Goal: Task Accomplishment & Management: Use online tool/utility

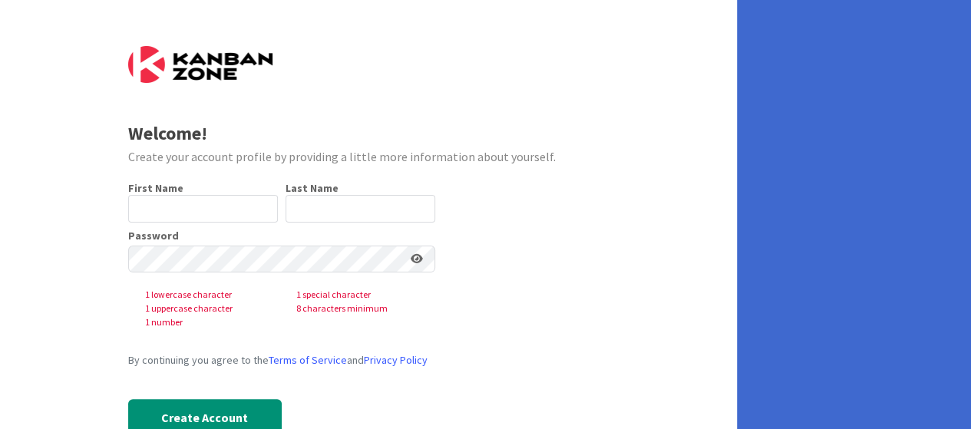
scroll to position [45, 0]
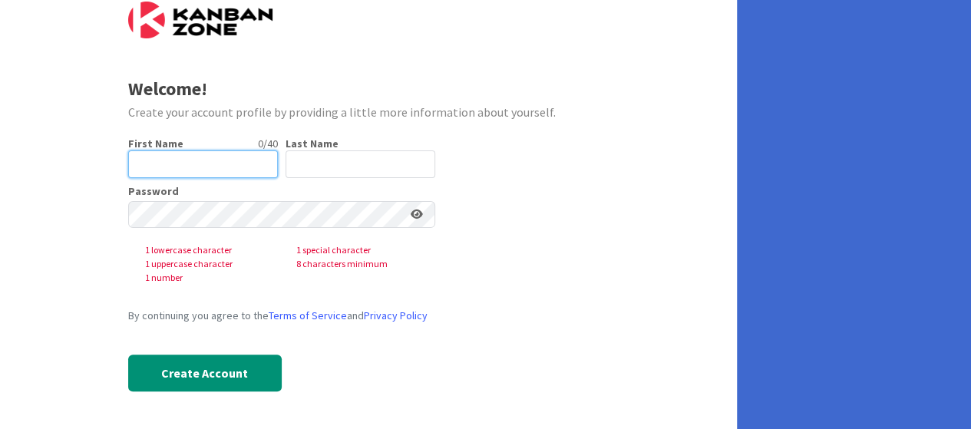
click at [213, 174] on input "text" at bounding box center [203, 164] width 150 height 28
type input "Reunie"
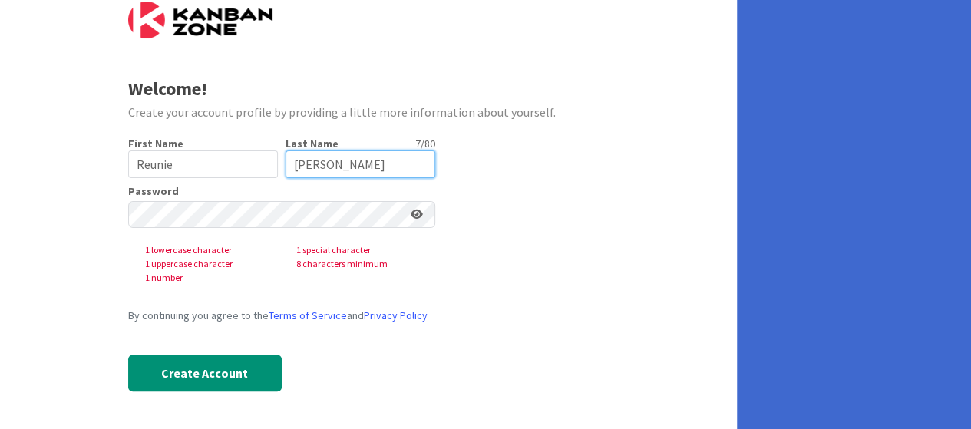
type input "[PERSON_NAME]"
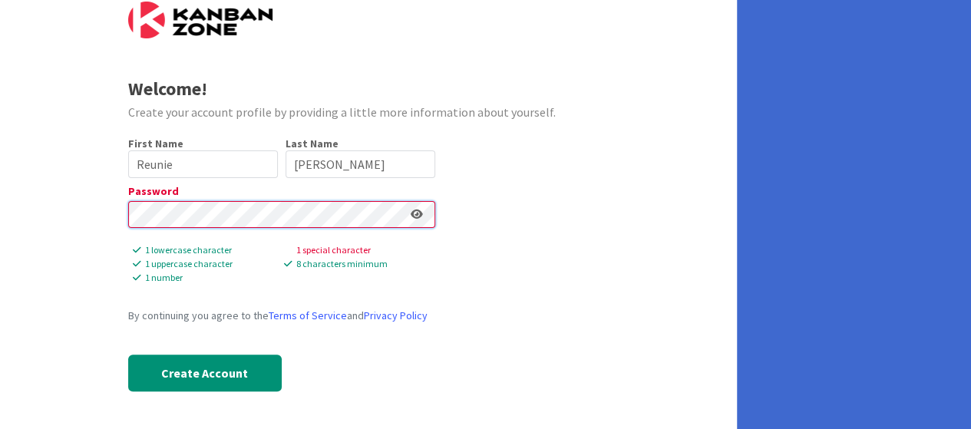
scroll to position [18, 0]
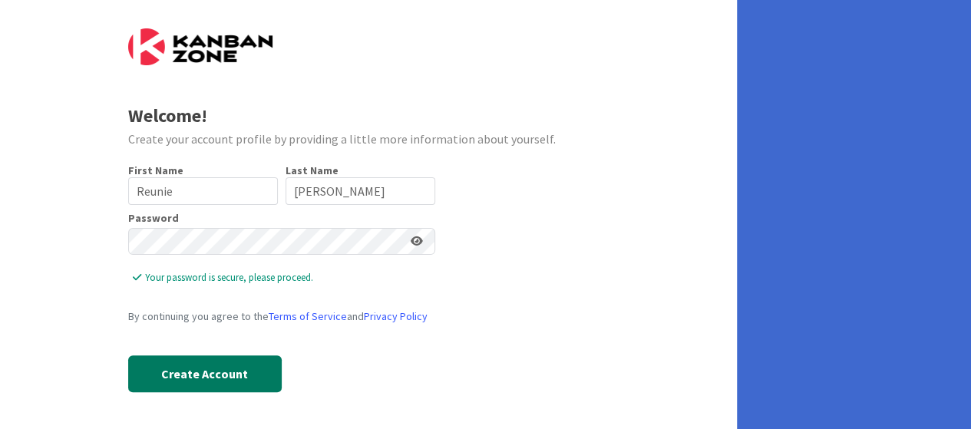
click at [190, 380] on button "Create Account" at bounding box center [204, 373] width 153 height 37
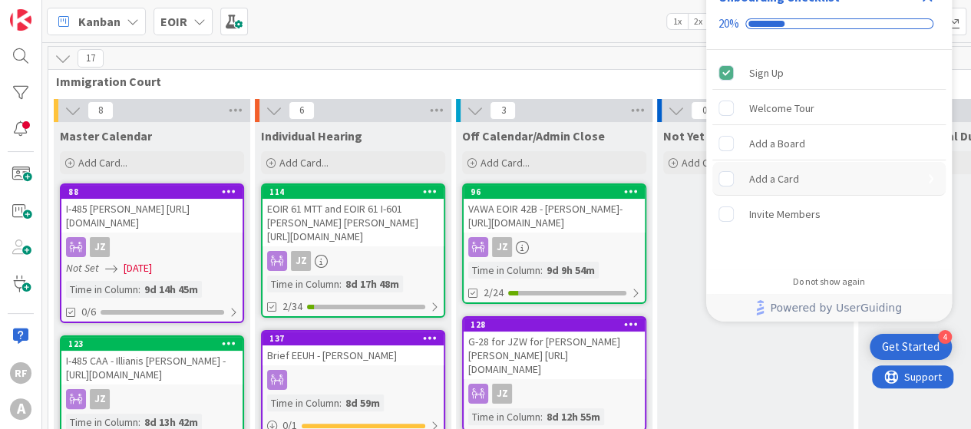
click at [887, 171] on div "Add a Card" at bounding box center [828, 179] width 233 height 34
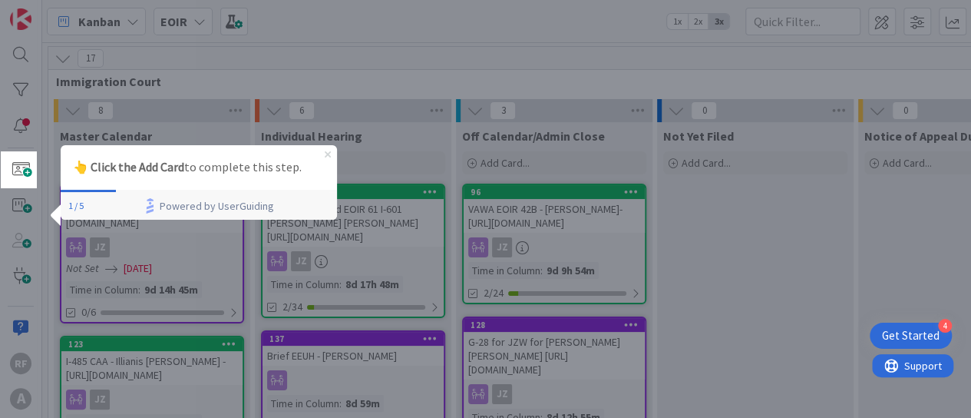
click at [325, 150] on icon "Close Preview" at bounding box center [328, 153] width 6 height 6
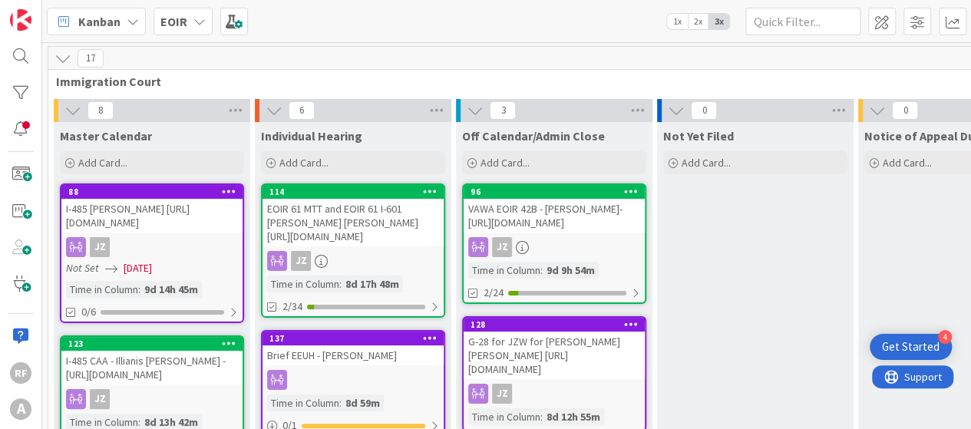
click at [94, 58] on span "17" at bounding box center [91, 58] width 26 height 18
click at [77, 57] on div "17" at bounding box center [654, 58] width 1213 height 23
click at [127, 23] on icon at bounding box center [133, 21] width 12 height 12
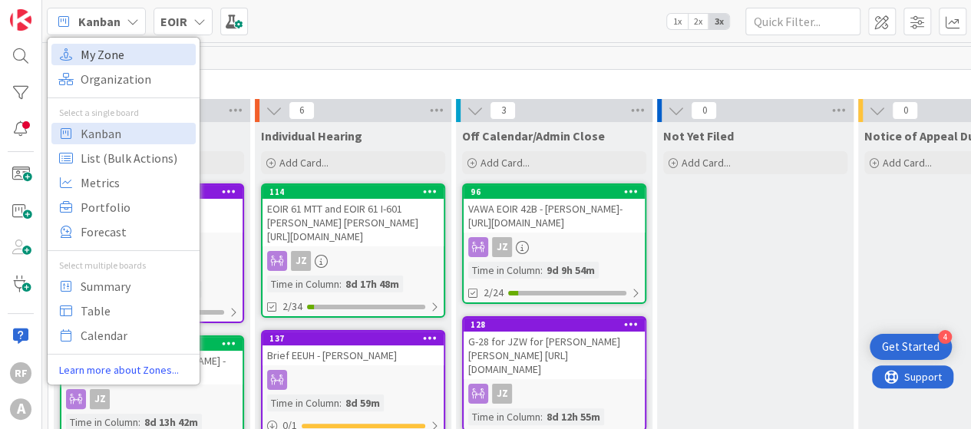
click at [104, 51] on span "My Zone" at bounding box center [136, 54] width 111 height 23
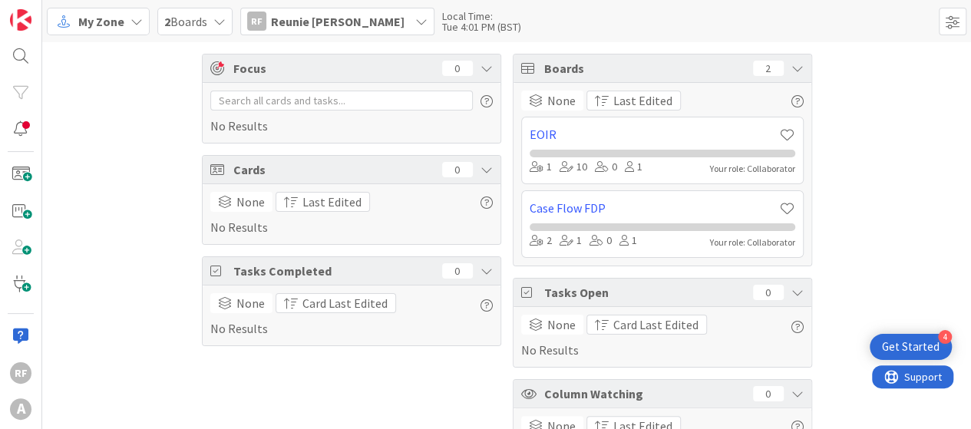
click at [281, 16] on span "Reunie [PERSON_NAME]" at bounding box center [338, 21] width 134 height 18
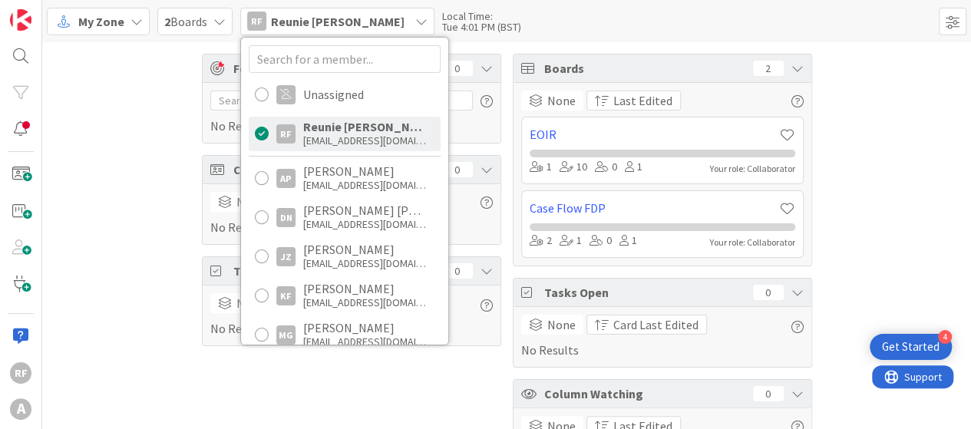
click at [197, 19] on span "2 Boards" at bounding box center [185, 21] width 43 height 18
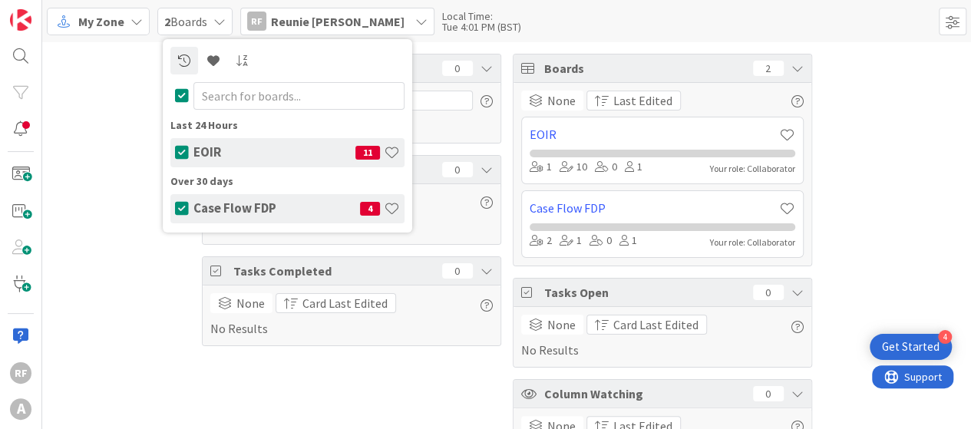
click at [107, 25] on span "My Zone" at bounding box center [101, 21] width 46 height 18
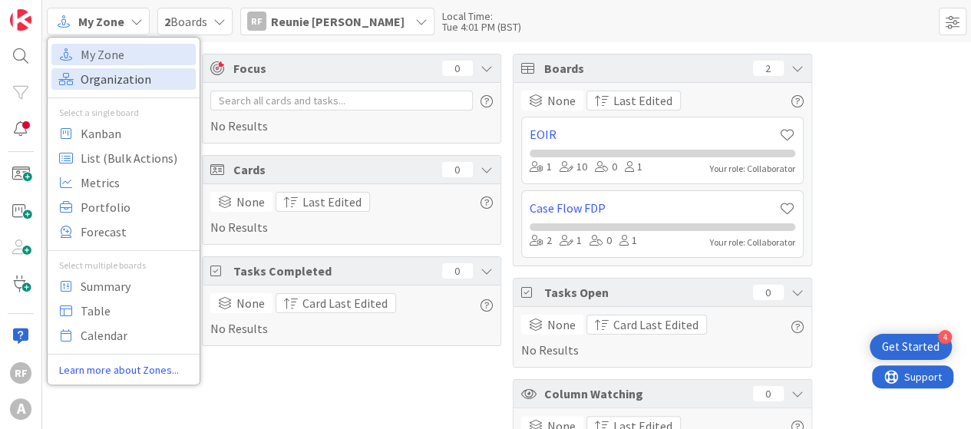
click at [111, 76] on span "Organization" at bounding box center [136, 79] width 111 height 23
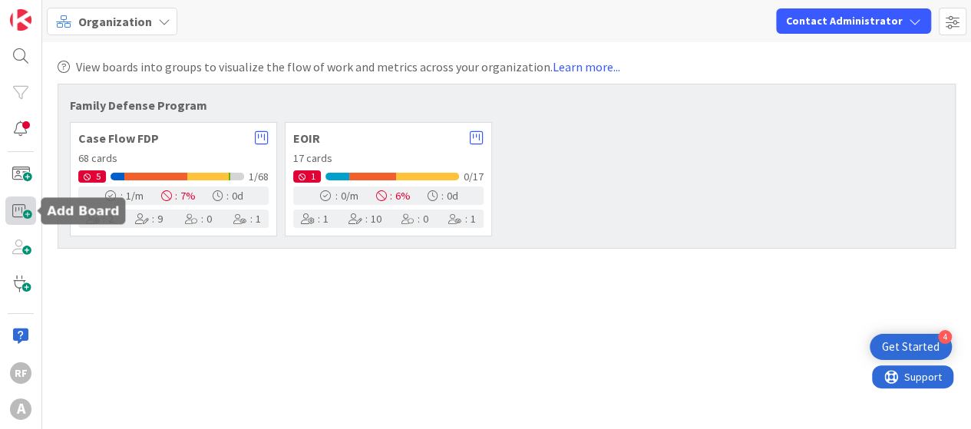
click at [25, 208] on span at bounding box center [20, 210] width 31 height 29
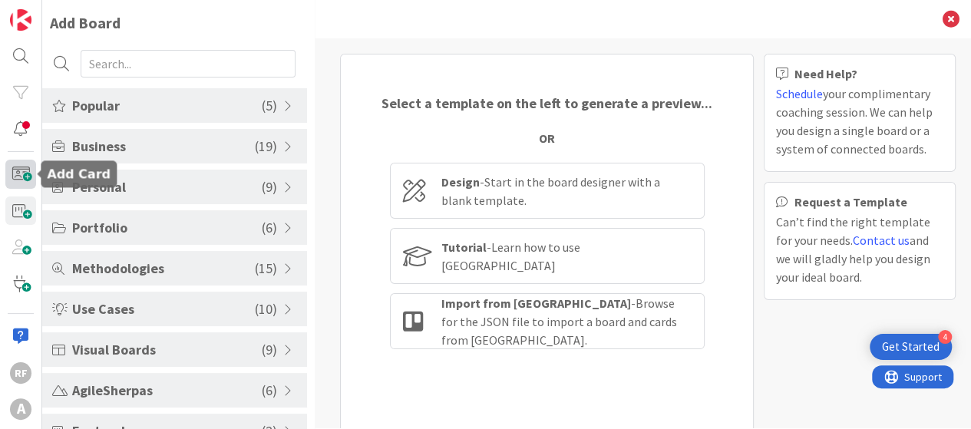
click at [23, 177] on span at bounding box center [20, 174] width 31 height 29
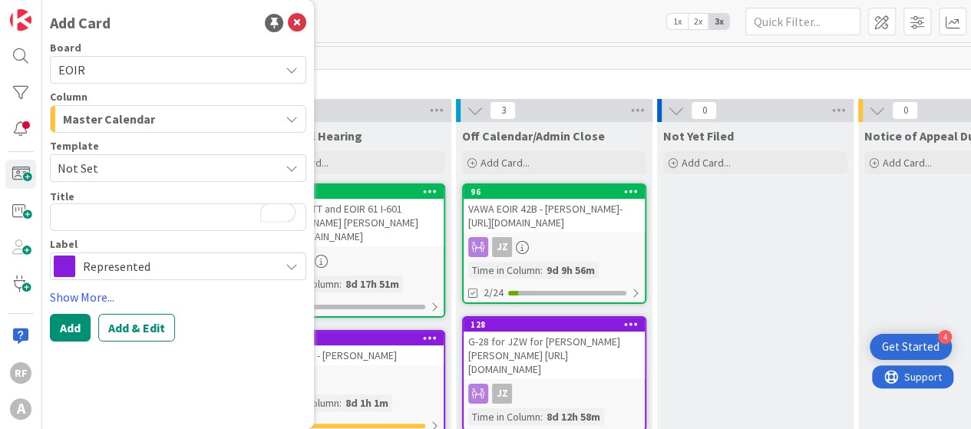
click at [186, 120] on div "Master Calendar" at bounding box center [169, 119] width 220 height 25
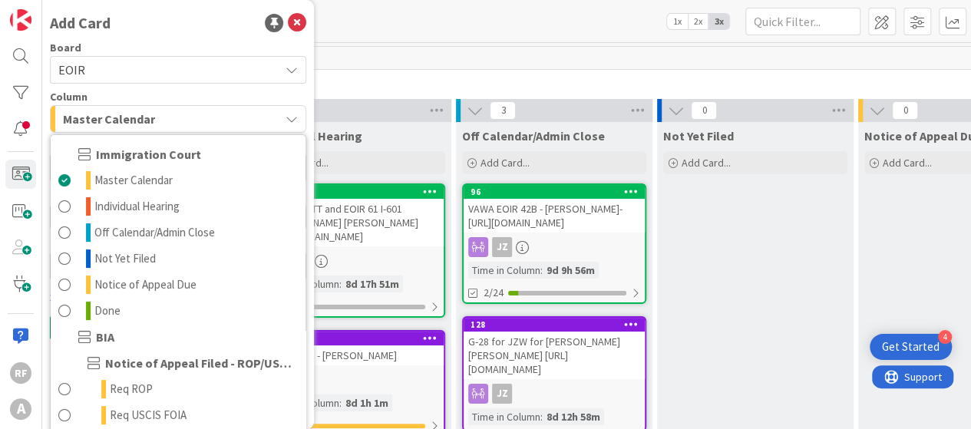
click at [139, 59] on span "EOIR" at bounding box center [164, 69] width 213 height 21
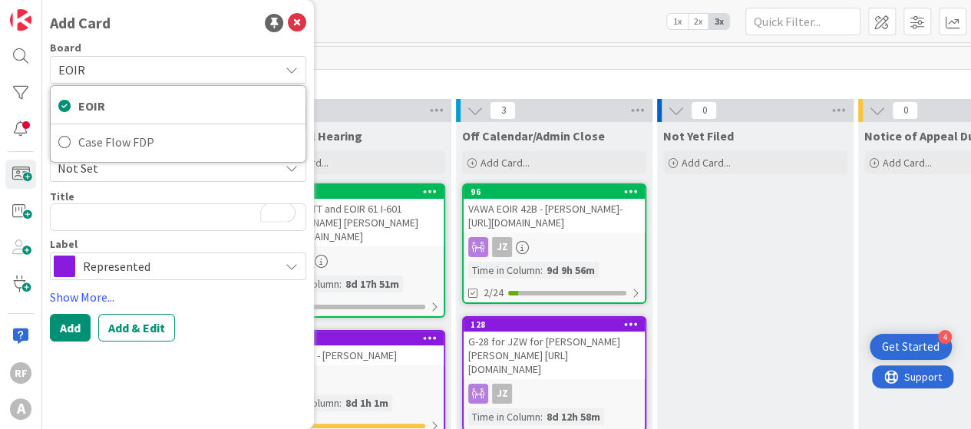
click at [169, 27] on div "Add Card Board EOIR EOIR Case Flow FDP Column Master Calendar Immigration Court…" at bounding box center [178, 214] width 272 height 429
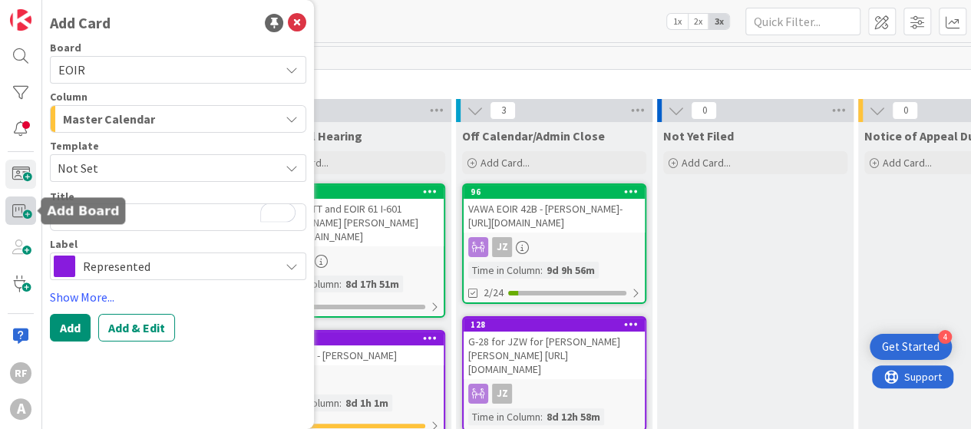
click at [28, 202] on span at bounding box center [20, 210] width 31 height 29
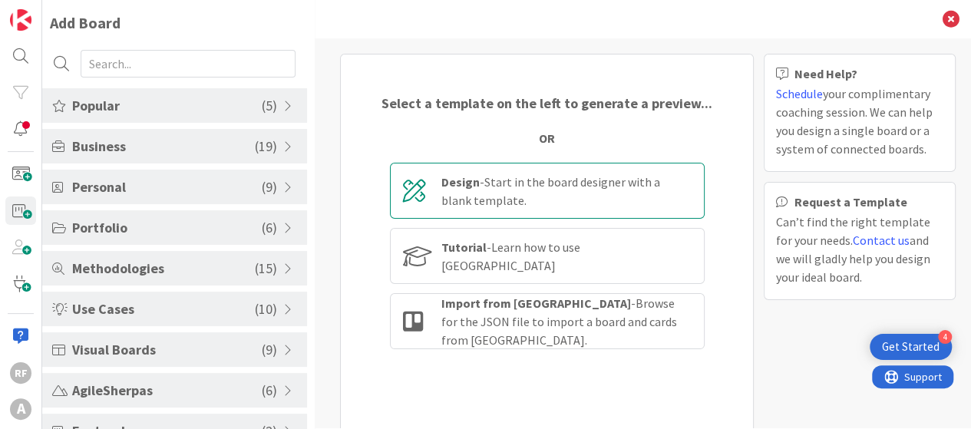
click at [457, 176] on div "Design - Start in the board designer with a blank template." at bounding box center [566, 191] width 250 height 37
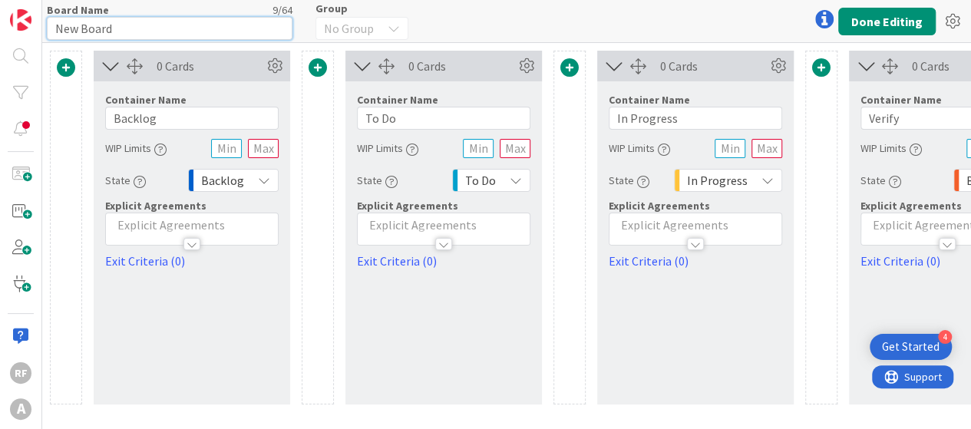
click at [109, 27] on input "New Board" at bounding box center [170, 28] width 246 height 23
drag, startPoint x: 121, startPoint y: 24, endPoint x: 21, endPoint y: 24, distance: 99.8
click at [21, 24] on div "RF A Board Name 9 / 64 New Board Group No Group Done Editing 0 Cards Container …" at bounding box center [485, 214] width 971 height 429
type input "Reunie Case List"
click at [335, 130] on div "0 Cards Container Name 7 / 64 Backlog WIP Limits State Backlog Explicit Agreeme…" at bounding box center [695, 228] width 1291 height 354
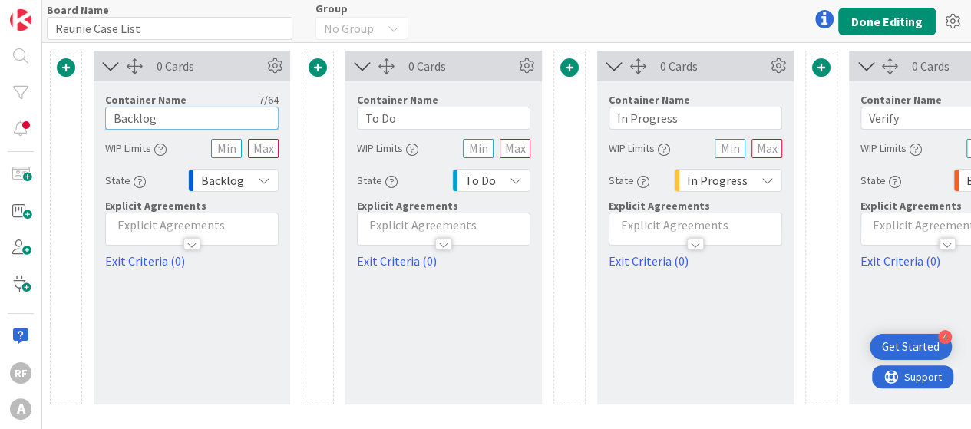
click at [166, 114] on input "Backlog" at bounding box center [191, 118] width 173 height 23
drag, startPoint x: 166, startPoint y: 114, endPoint x: 106, endPoint y: 120, distance: 60.1
click at [107, 120] on input "Backlog" at bounding box center [191, 118] width 173 height 23
type input "USCIS"
click at [401, 119] on input "To Do" at bounding box center [443, 118] width 173 height 23
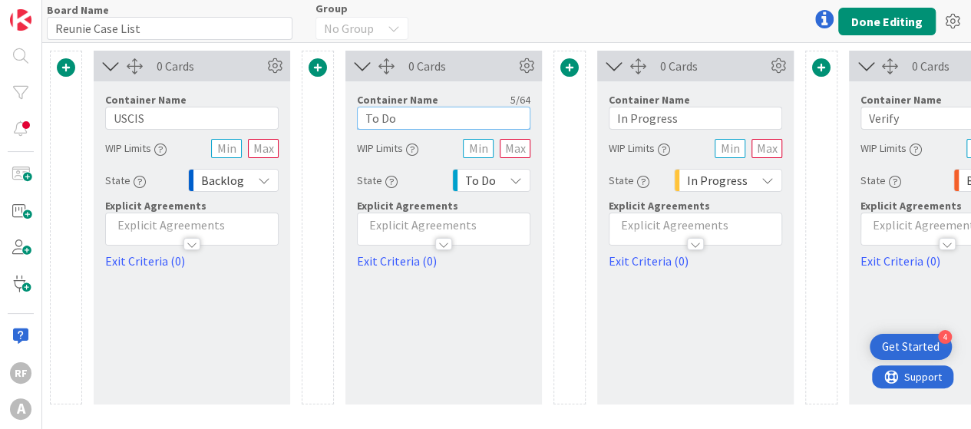
drag, startPoint x: 410, startPoint y: 118, endPoint x: 352, endPoint y: 120, distance: 57.6
click at [352, 120] on div "Container Name 5 / 64 To Do WIP Limits State To Do Explicit Agreements Exit Cri…" at bounding box center [443, 175] width 196 height 189
type input "EOIR"
click at [327, 109] on div at bounding box center [318, 228] width 32 height 354
click at [689, 126] on input "In Progress" at bounding box center [695, 118] width 173 height 23
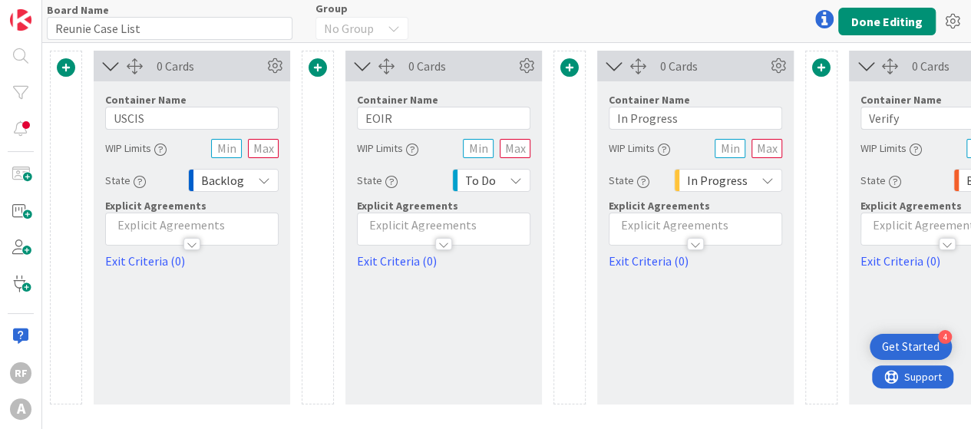
click at [65, 61] on span at bounding box center [66, 67] width 18 height 18
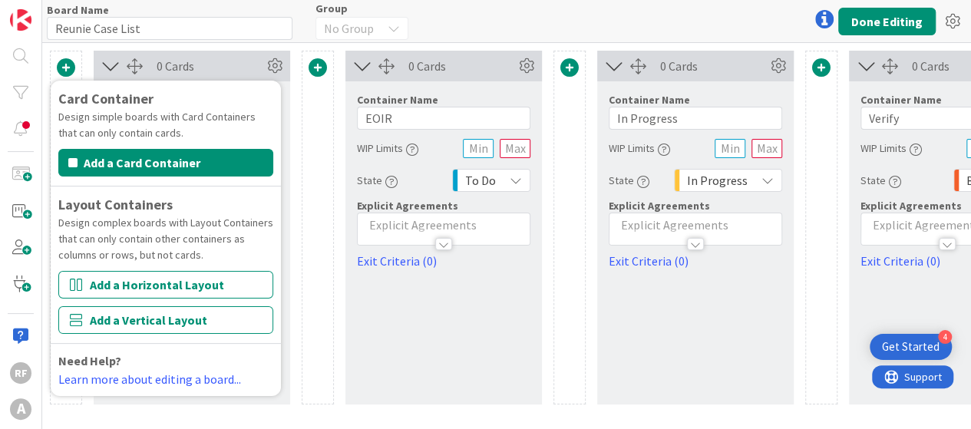
click at [324, 165] on div at bounding box center [318, 228] width 32 height 354
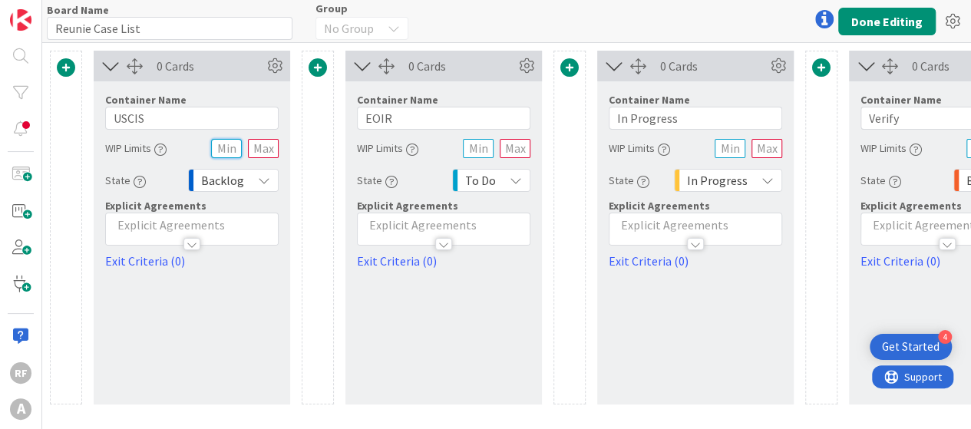
click at [236, 145] on input "text" at bounding box center [226, 148] width 31 height 19
click at [219, 180] on span "Backlog" at bounding box center [222, 180] width 43 height 21
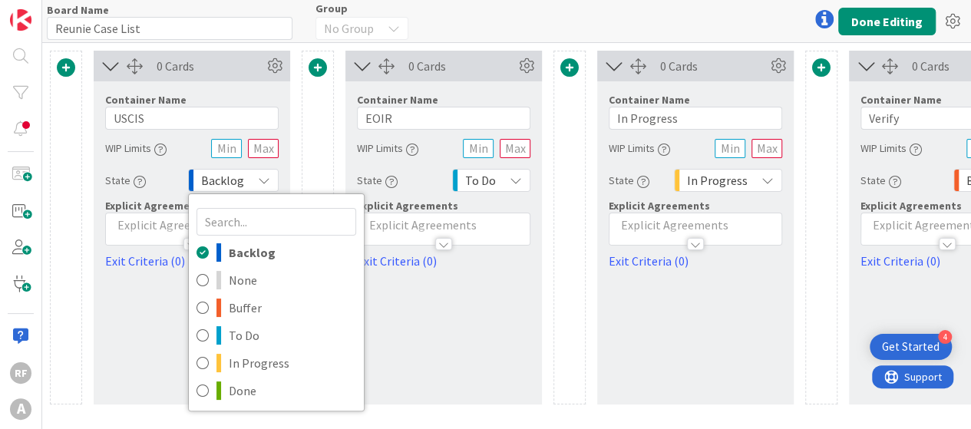
click at [219, 180] on span "Backlog" at bounding box center [222, 180] width 43 height 21
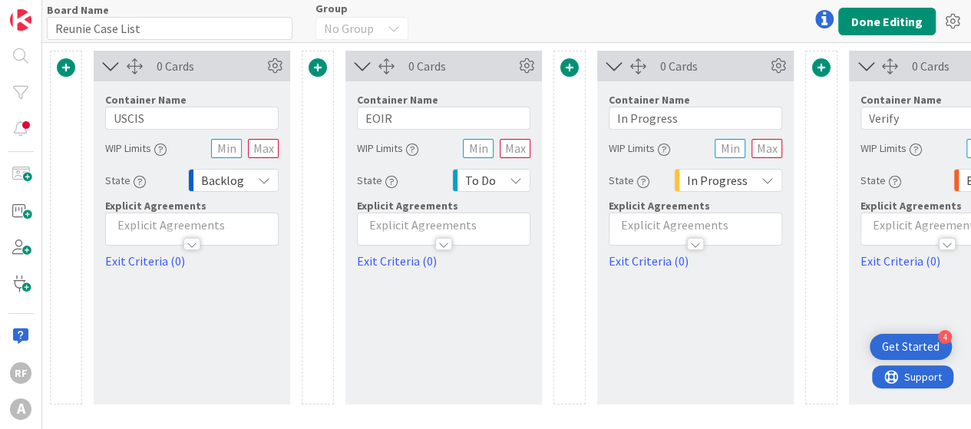
click at [196, 229] on div at bounding box center [192, 237] width 172 height 16
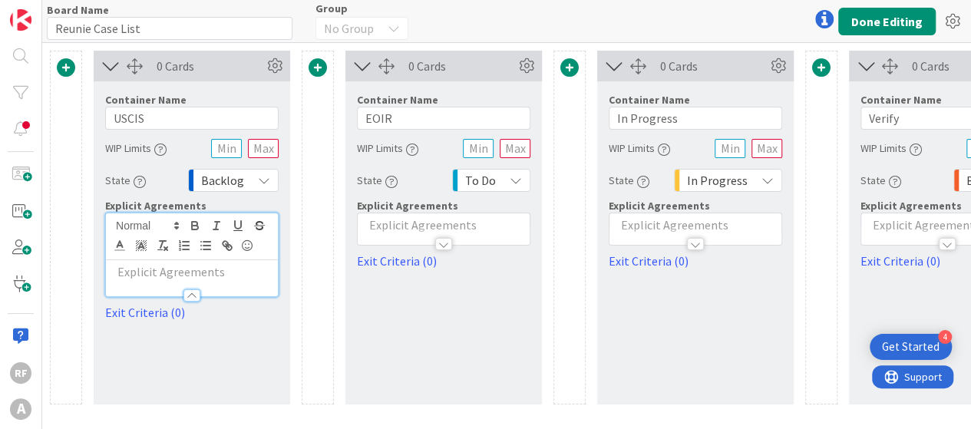
click at [164, 210] on span "Explicit Agreements" at bounding box center [155, 206] width 101 height 14
click at [161, 202] on span "Explicit Agreements" at bounding box center [155, 206] width 101 height 14
click at [92, 186] on div "Card Container Design simple boards with Card Containers that can only contain …" at bounding box center [695, 228] width 1291 height 354
click at [167, 274] on p at bounding box center [192, 272] width 157 height 18
click at [200, 292] on div at bounding box center [191, 295] width 17 height 12
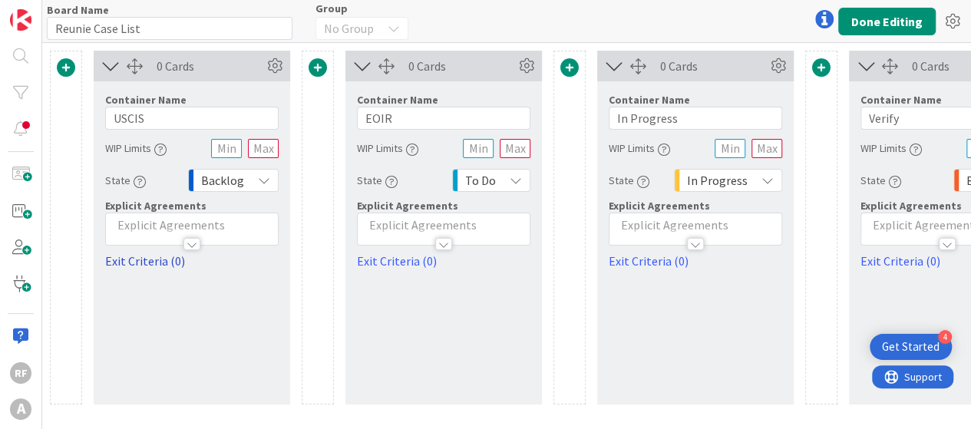
click at [126, 256] on link "Exit Criteria (0)" at bounding box center [191, 261] width 173 height 18
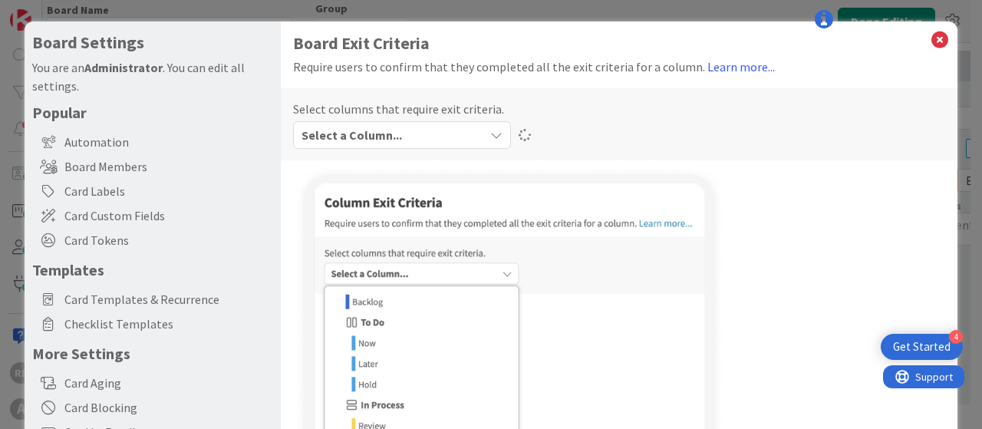
type textarea "x"
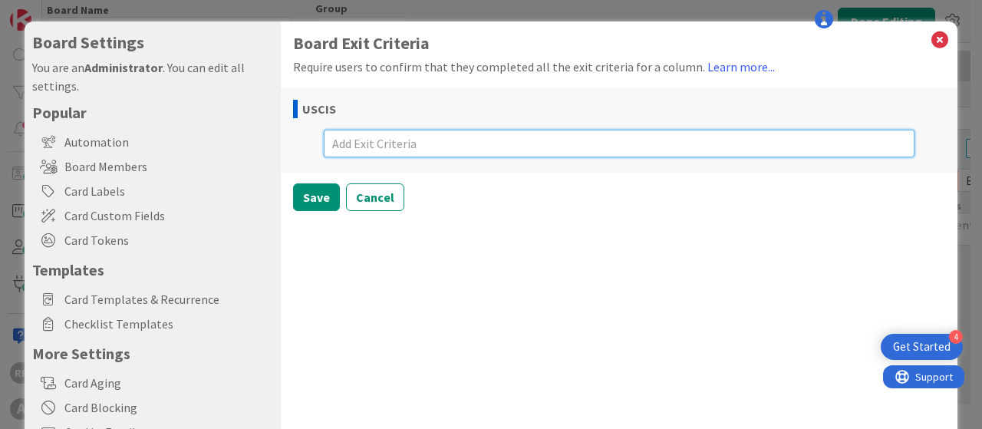
click at [363, 140] on textarea at bounding box center [619, 144] width 591 height 28
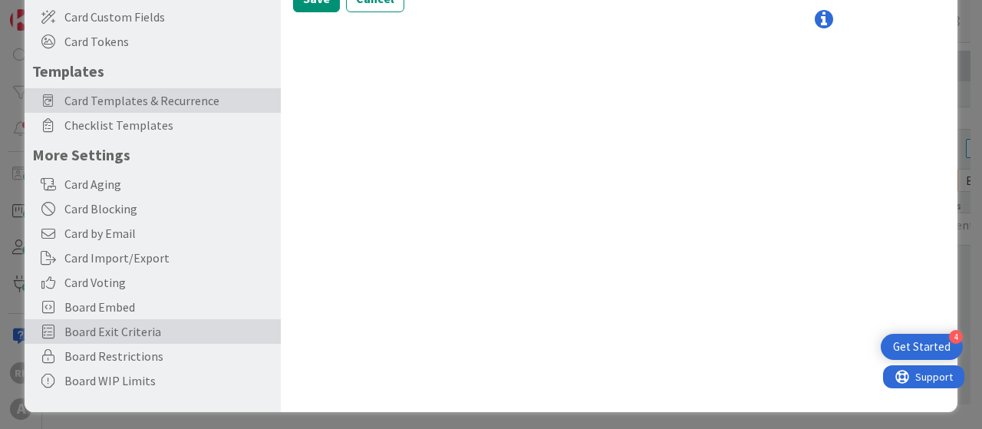
scroll to position [203, 0]
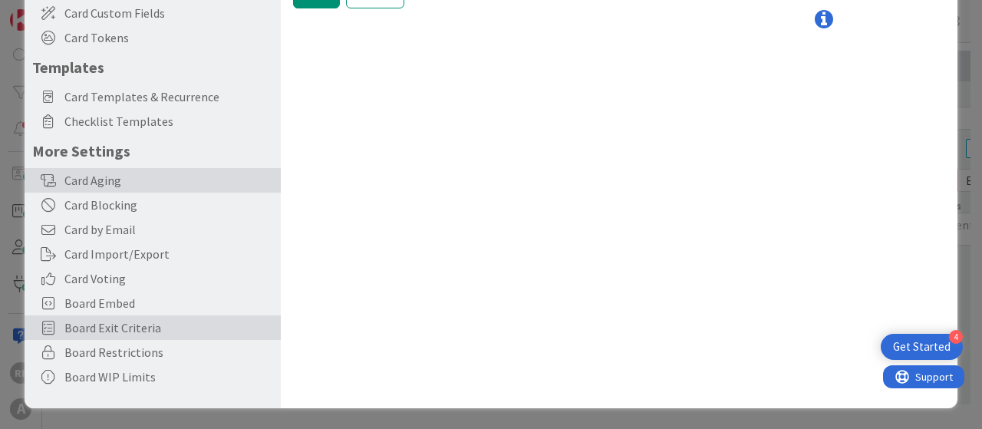
click at [96, 173] on div "Card Aging" at bounding box center [153, 180] width 256 height 25
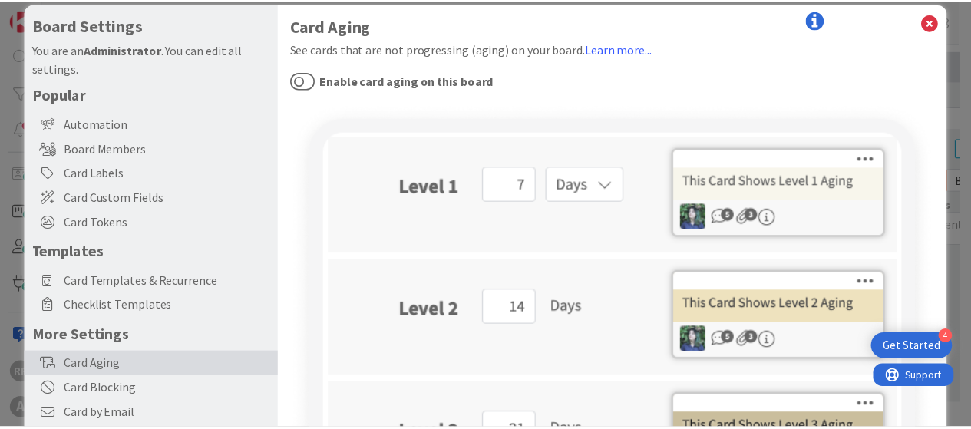
scroll to position [0, 0]
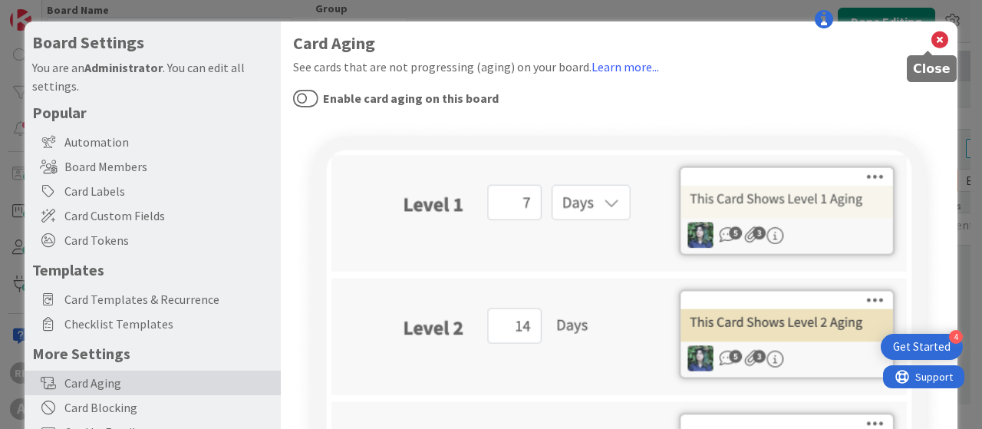
click at [931, 42] on icon at bounding box center [940, 39] width 20 height 21
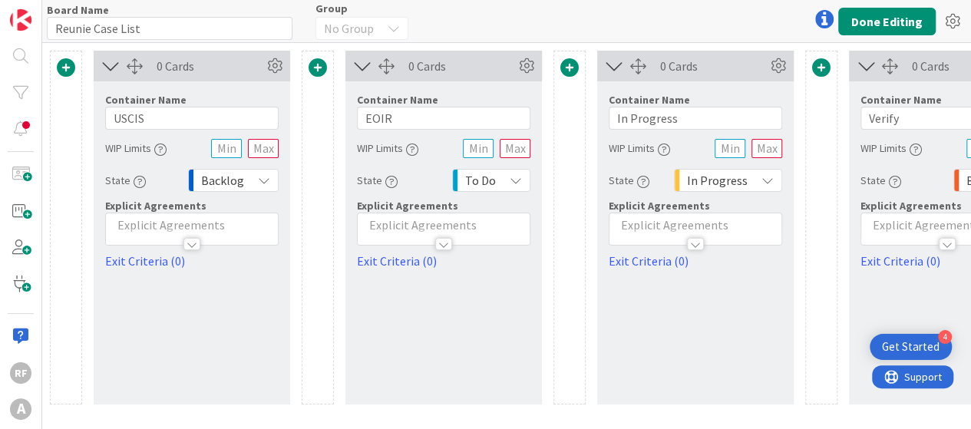
click at [879, 5] on div "Board Name 16 / 64 Reunie Case List Group No Group Done Editing" at bounding box center [506, 21] width 929 height 42
click at [401, 117] on input "EOIR" at bounding box center [443, 118] width 173 height 23
click at [183, 115] on input "USCIS" at bounding box center [191, 118] width 173 height 23
drag, startPoint x: 173, startPoint y: 116, endPoint x: 111, endPoint y: 119, distance: 62.2
click at [111, 119] on input "USCIS" at bounding box center [191, 118] width 173 height 23
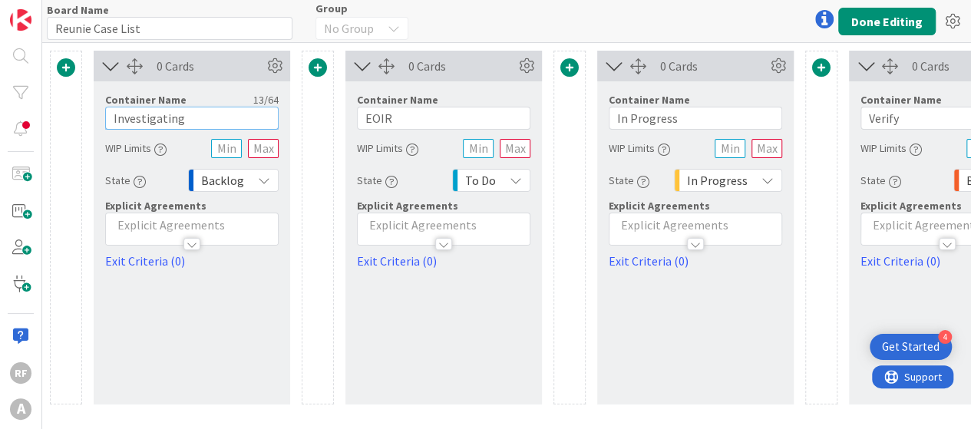
type input "Investigating"
click at [401, 119] on input "EOIR" at bounding box center [443, 118] width 173 height 23
drag, startPoint x: 408, startPoint y: 120, endPoint x: 319, endPoint y: 107, distance: 90.1
click at [319, 107] on div "Card Container Design simple boards with Card Containers that can only contain …" at bounding box center [695, 228] width 1291 height 354
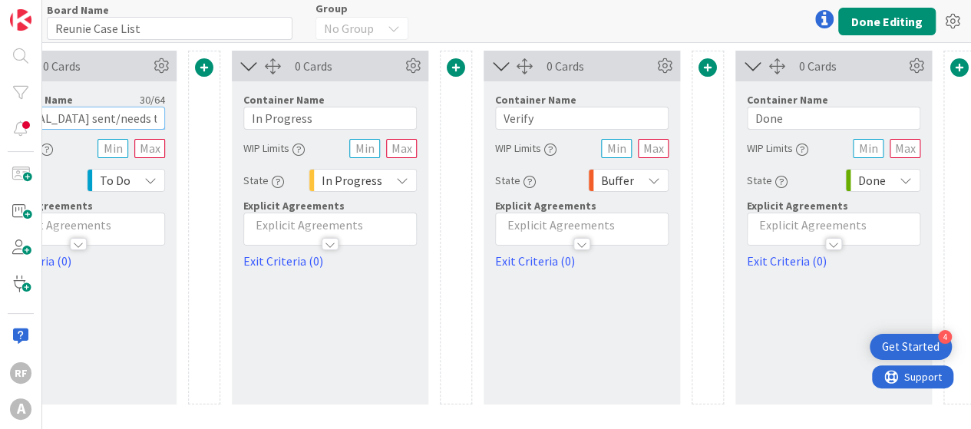
scroll to position [0, 378]
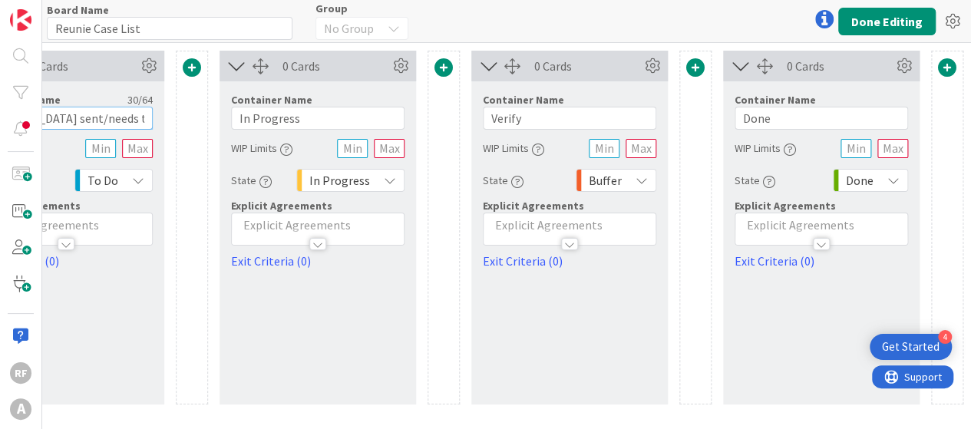
type input "[MEDICAL_DATA] sent/needs to be sent"
click at [542, 122] on input "Verify" at bounding box center [569, 118] width 173 height 23
drag, startPoint x: 542, startPoint y: 122, endPoint x: 471, endPoint y: 110, distance: 71.7
click at [471, 110] on div "Container Name 6 / 64 Verify WIP Limits State Buffer Explicit Agreements Exit C…" at bounding box center [569, 175] width 196 height 189
type input "Needs review"
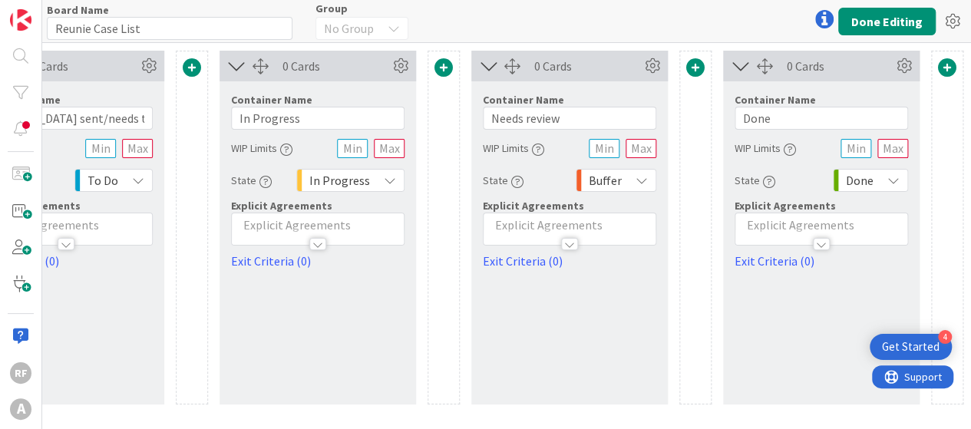
click at [637, 180] on icon at bounding box center [641, 180] width 12 height 12
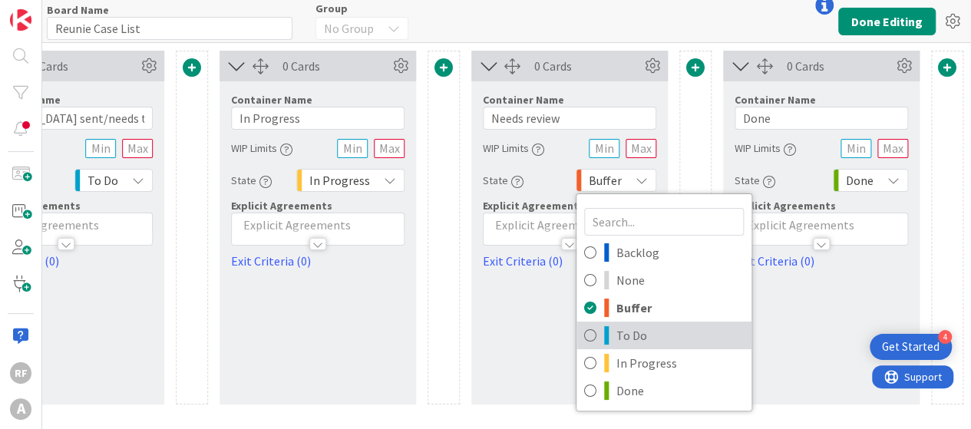
scroll to position [14, 0]
click at [620, 324] on span "To Do" at bounding box center [679, 335] width 127 height 23
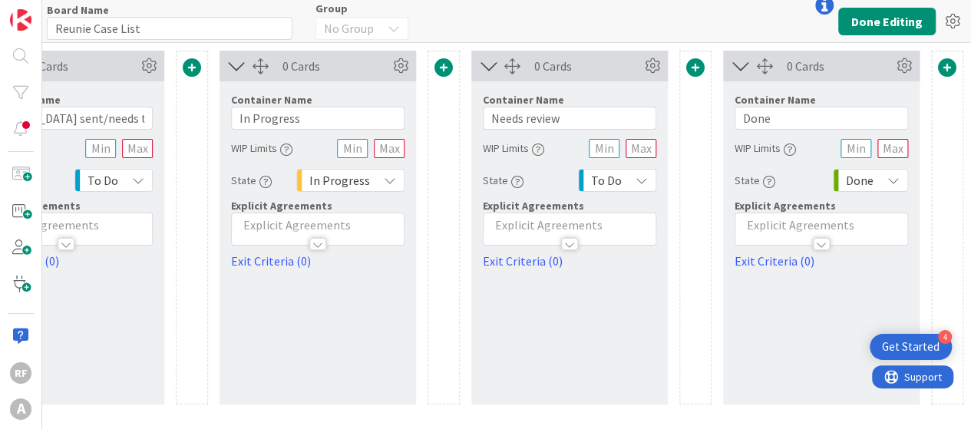
scroll to position [0, 0]
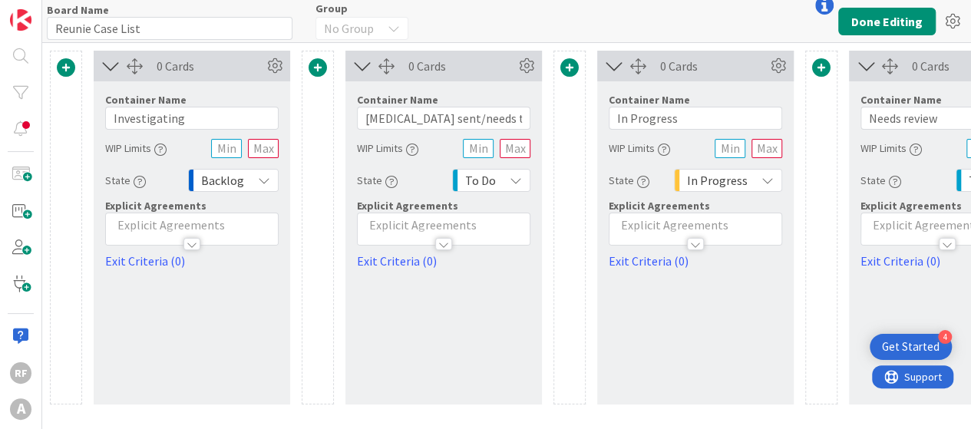
click at [245, 169] on div "Backlog" at bounding box center [233, 180] width 91 height 23
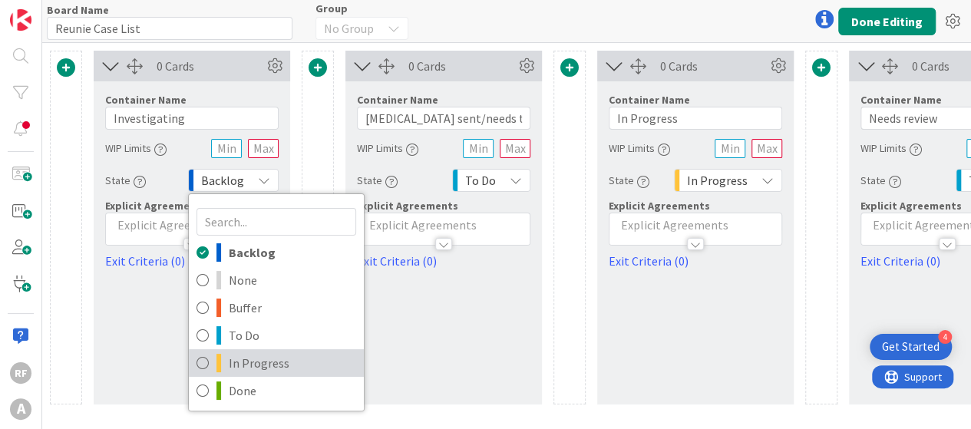
click at [200, 358] on icon at bounding box center [202, 362] width 12 height 23
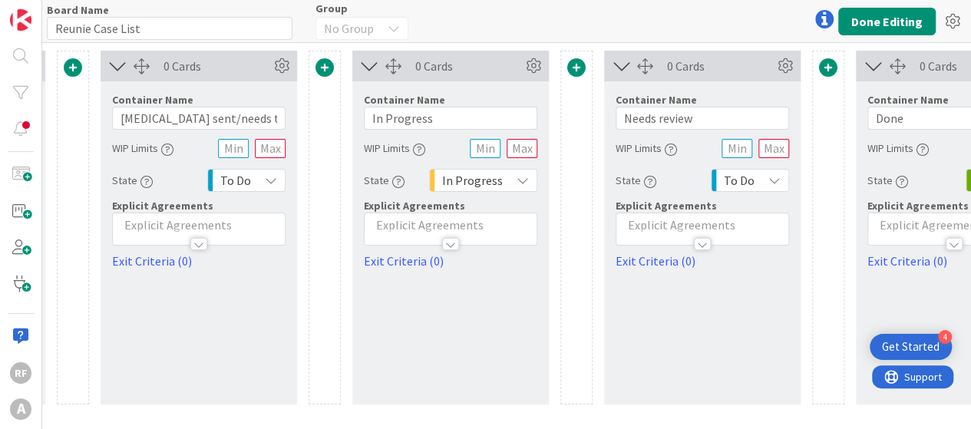
scroll to position [0, 378]
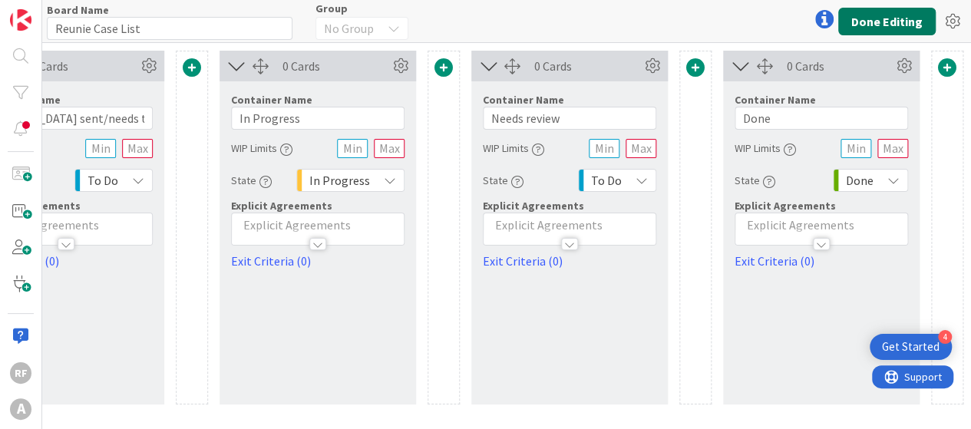
click at [887, 21] on button "Done Editing" at bounding box center [886, 22] width 97 height 28
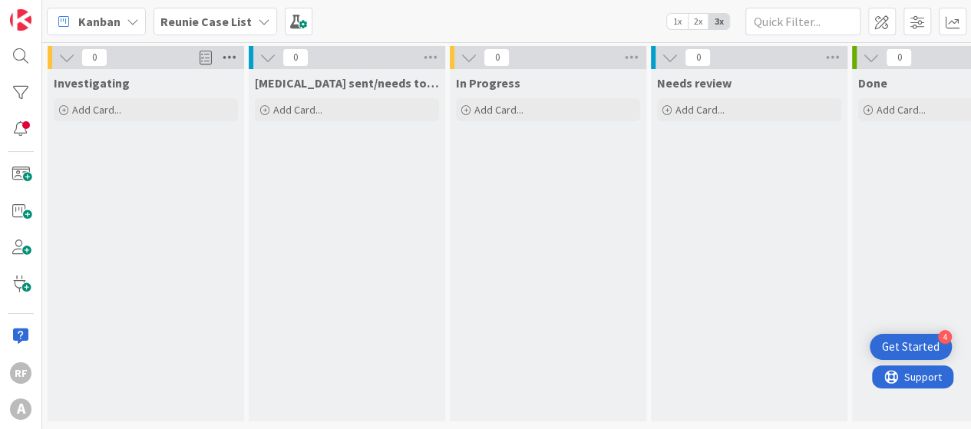
click at [226, 61] on icon at bounding box center [229, 57] width 20 height 23
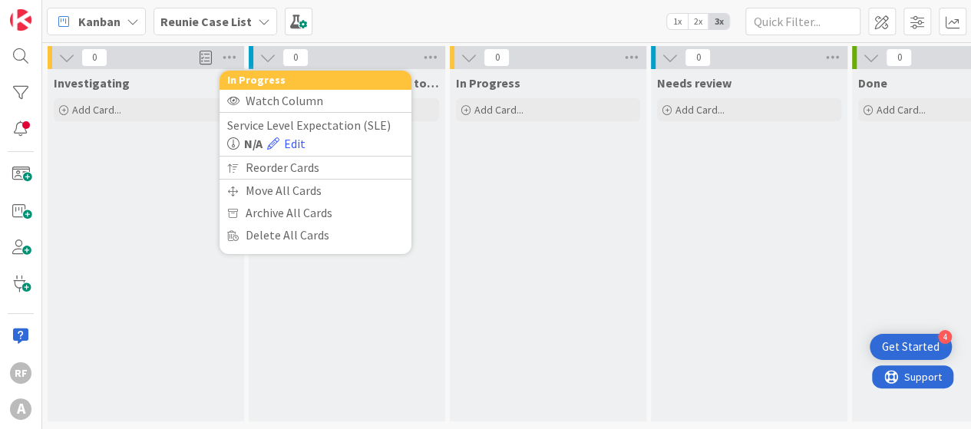
click at [64, 61] on icon at bounding box center [66, 57] width 17 height 17
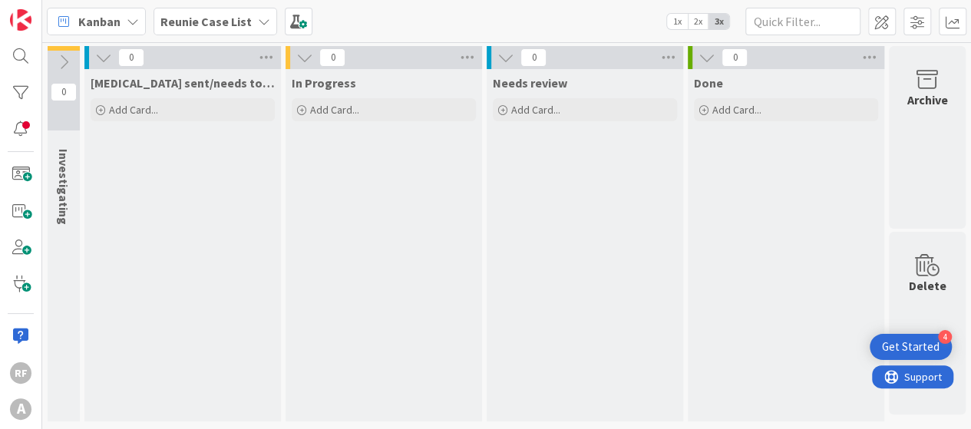
click at [65, 58] on icon at bounding box center [63, 62] width 17 height 17
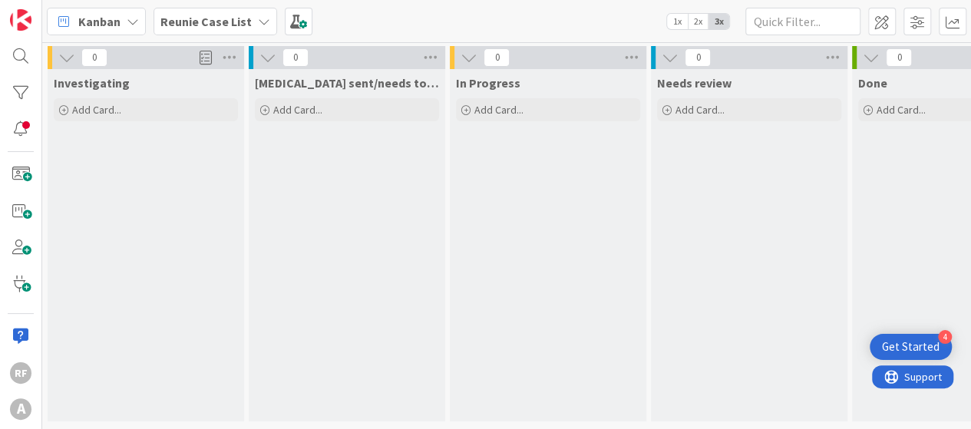
click at [193, 16] on b "Reunie Case List" at bounding box center [205, 21] width 91 height 15
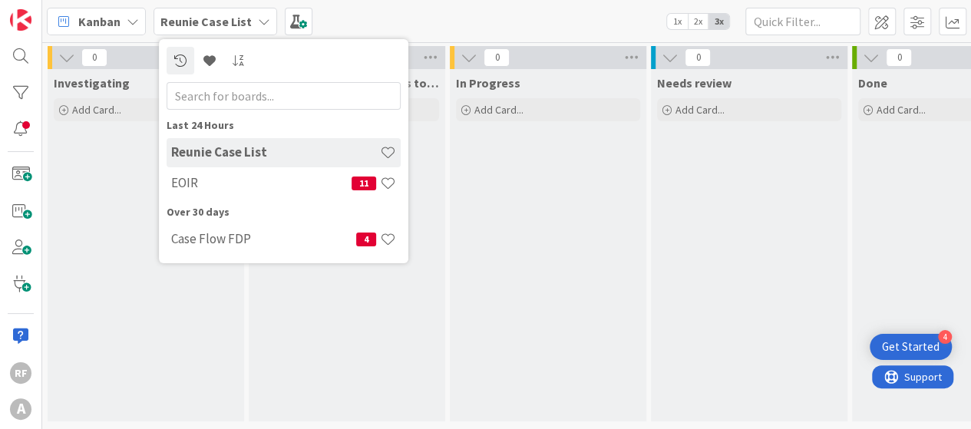
click at [193, 16] on b "Reunie Case List" at bounding box center [205, 21] width 91 height 15
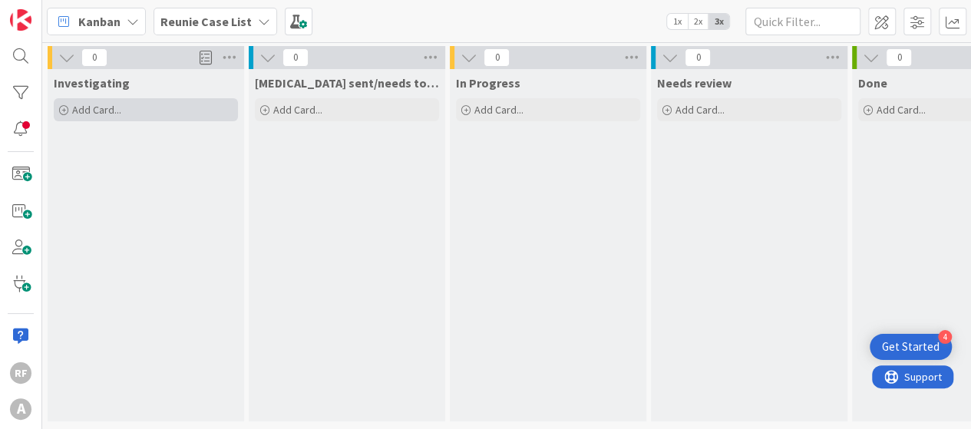
click at [78, 108] on span "Add Card..." at bounding box center [96, 110] width 49 height 14
